Goal: Check status: Check status

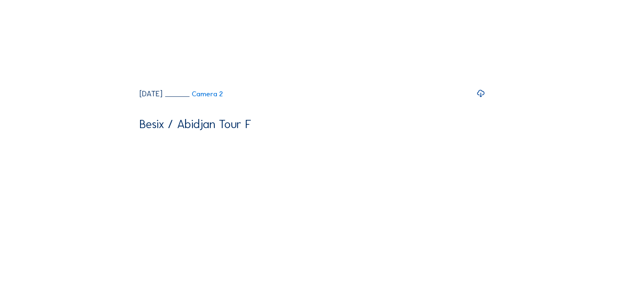
scroll to position [269, 0]
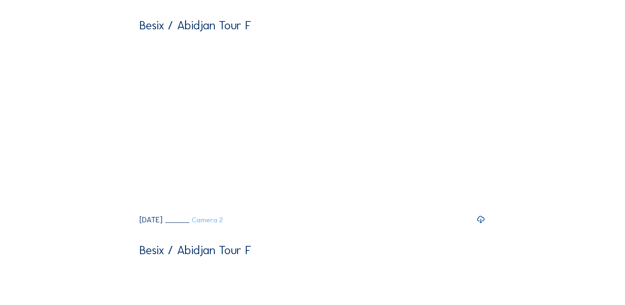
click at [223, 223] on link "Camera 2" at bounding box center [194, 219] width 58 height 7
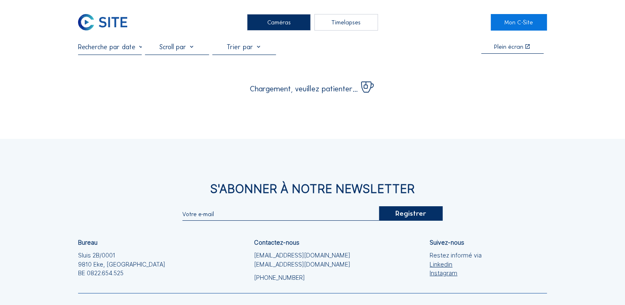
click at [121, 49] on input "text" at bounding box center [110, 47] width 64 height 8
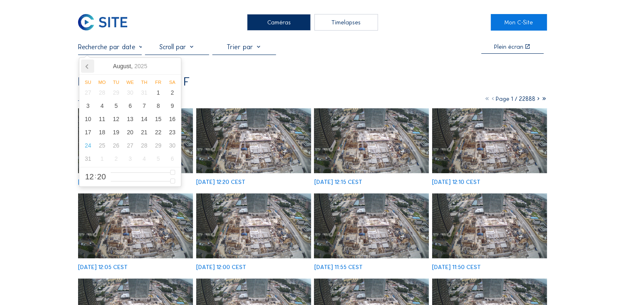
click at [84, 69] on icon at bounding box center [87, 65] width 13 height 13
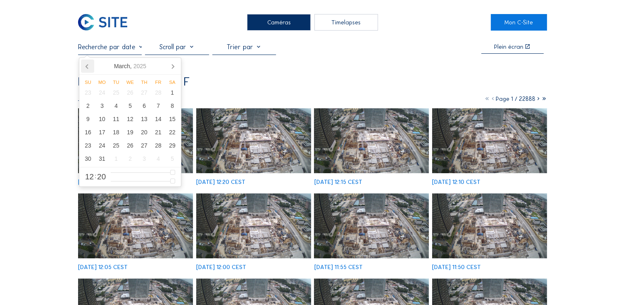
click at [84, 69] on icon at bounding box center [87, 65] width 13 height 13
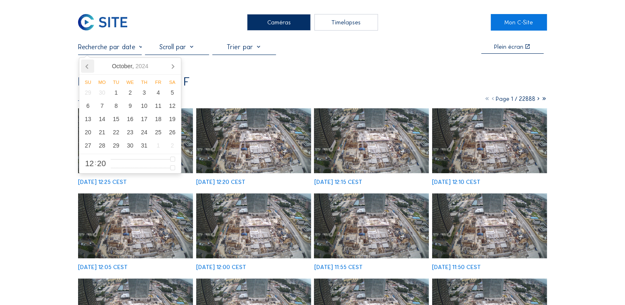
click at [84, 69] on icon at bounding box center [87, 65] width 13 height 13
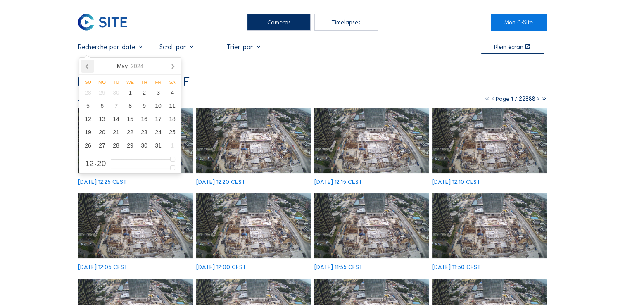
click at [84, 69] on icon at bounding box center [87, 65] width 13 height 13
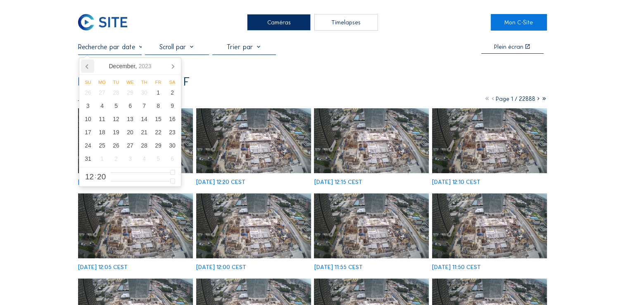
click at [84, 69] on icon at bounding box center [87, 65] width 13 height 13
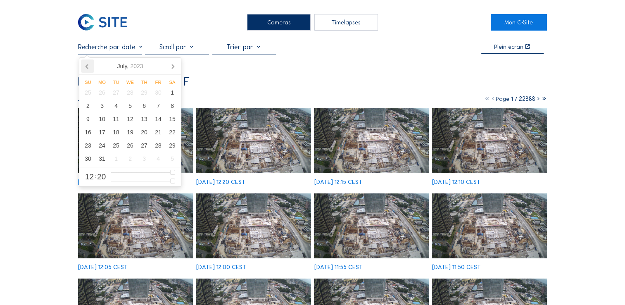
click at [84, 69] on icon at bounding box center [87, 65] width 13 height 13
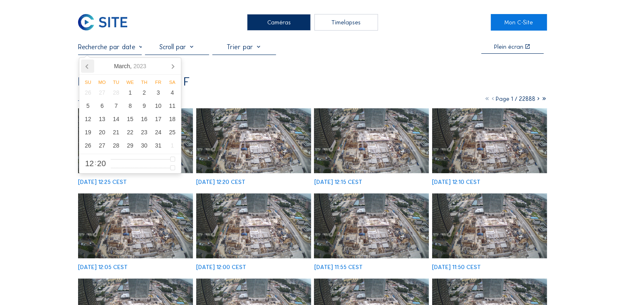
click at [84, 69] on icon at bounding box center [87, 65] width 13 height 13
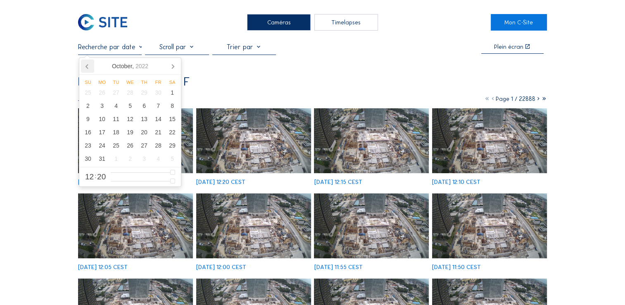
click at [84, 69] on icon at bounding box center [87, 65] width 13 height 13
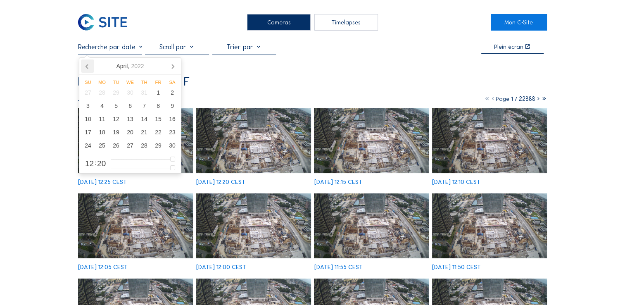
click at [84, 69] on icon at bounding box center [87, 65] width 13 height 13
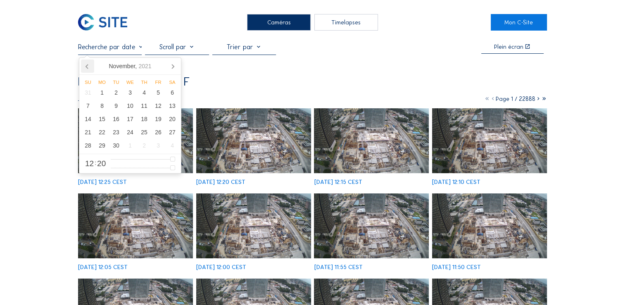
click at [84, 69] on icon at bounding box center [87, 65] width 13 height 13
click at [84, 69] on nav "[DATE]" at bounding box center [130, 66] width 102 height 17
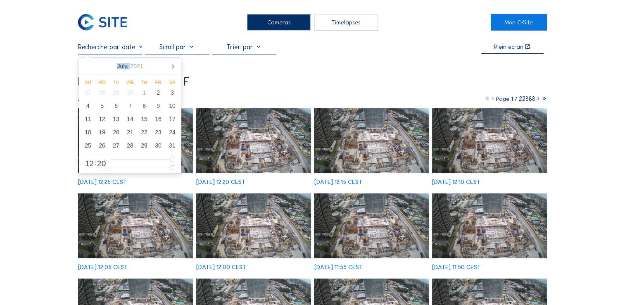
click at [84, 69] on nav "[DATE]" at bounding box center [130, 66] width 102 height 17
click at [143, 89] on div "1" at bounding box center [144, 92] width 14 height 13
click at [144, 91] on div "1" at bounding box center [144, 92] width 14 height 13
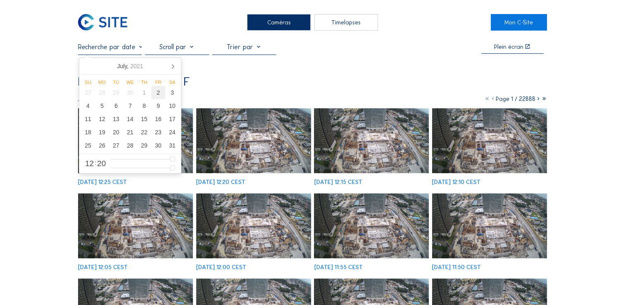
click at [157, 95] on div "2" at bounding box center [158, 92] width 14 height 13
type input "[DATE] 15:45"
type input "15"
type input "45"
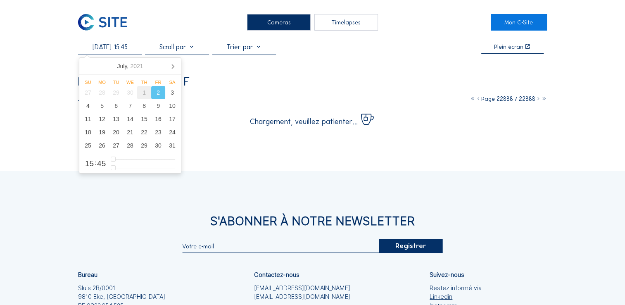
click at [147, 95] on div "1" at bounding box center [144, 92] width 14 height 13
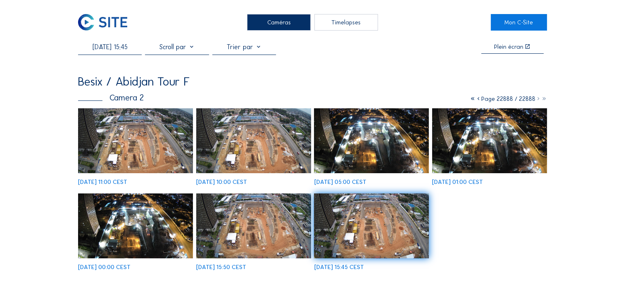
click at [258, 138] on img at bounding box center [253, 140] width 115 height 64
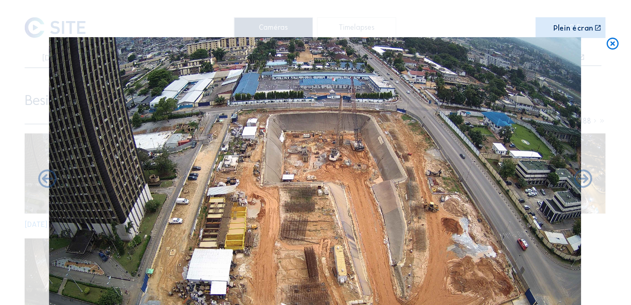
click at [561, 36] on icon at bounding box center [558, 36] width 12 height 12
